Goal: Information Seeking & Learning: Learn about a topic

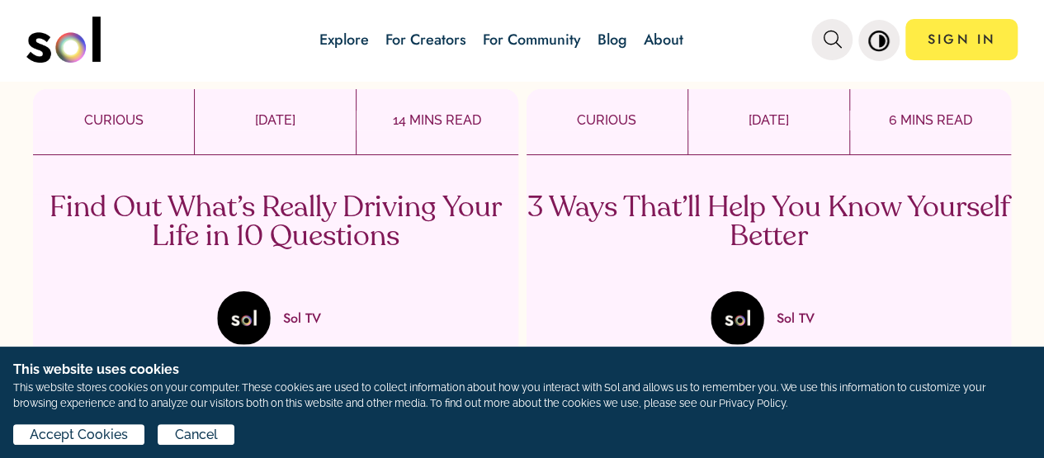
scroll to position [3216, 0]
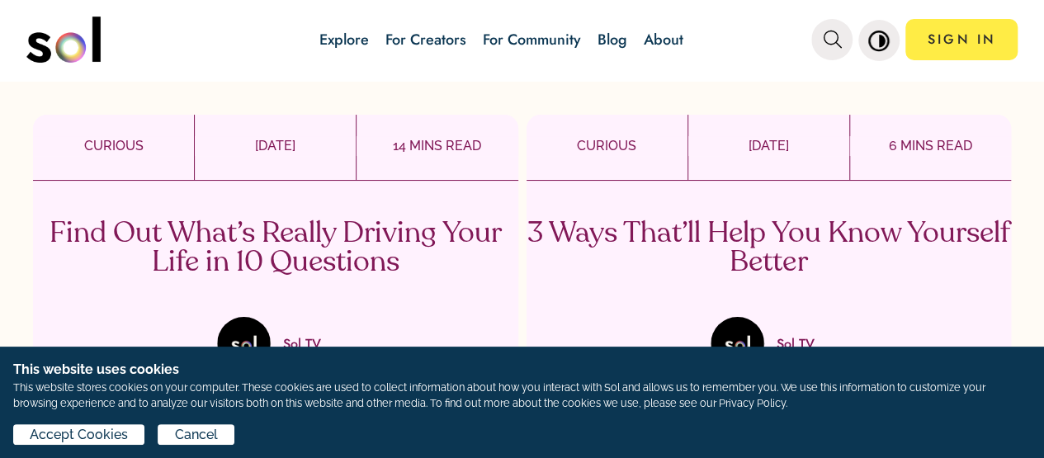
click at [264, 243] on p "Find Out What’s Really Driving Your Life in 10 Questions" at bounding box center [275, 248] width 485 height 58
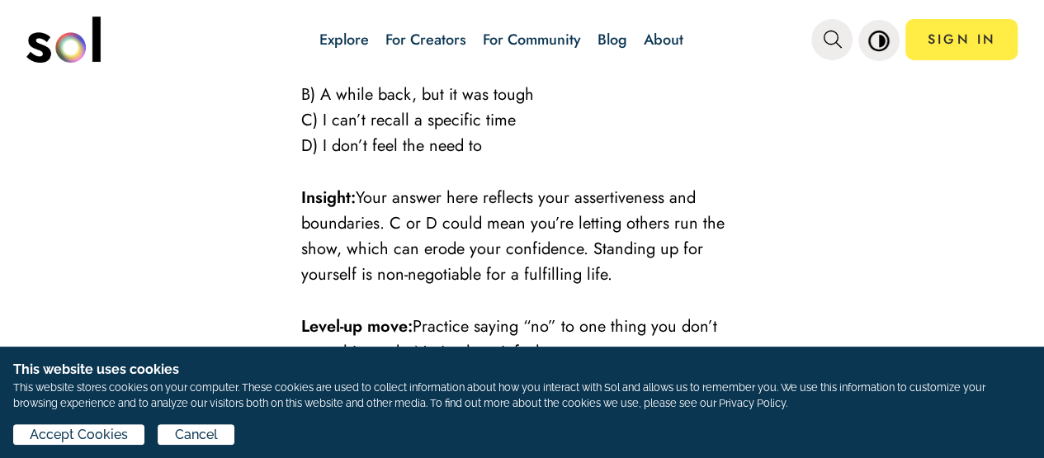
scroll to position [3218, 0]
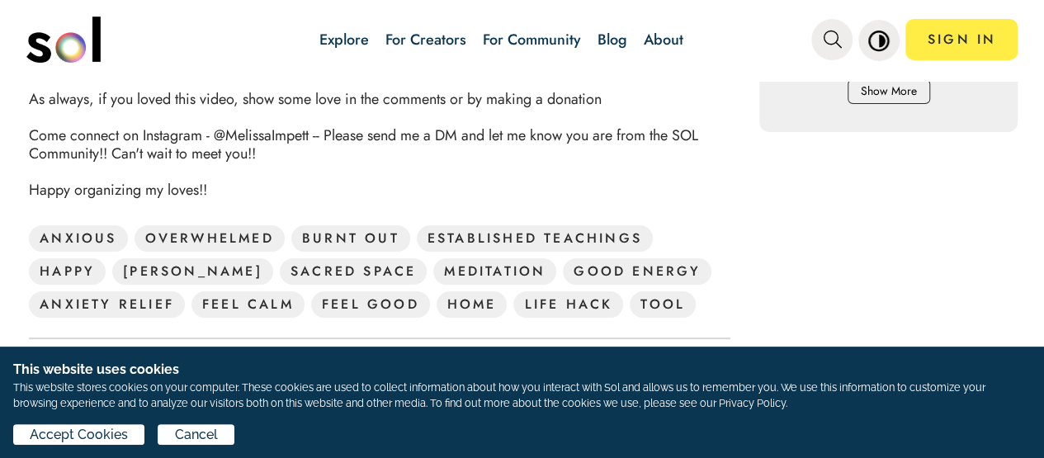
scroll to position [1073, 0]
